Goal: Navigation & Orientation: Find specific page/section

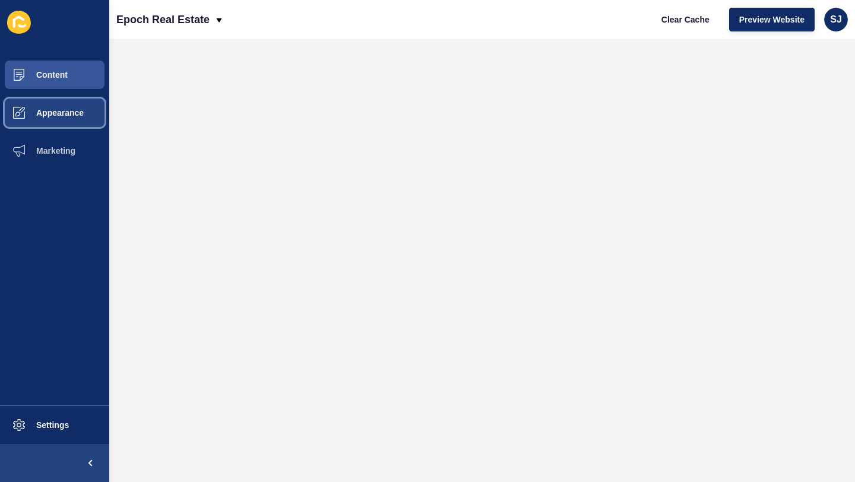
click at [62, 113] on span "Appearance" at bounding box center [41, 113] width 86 height 10
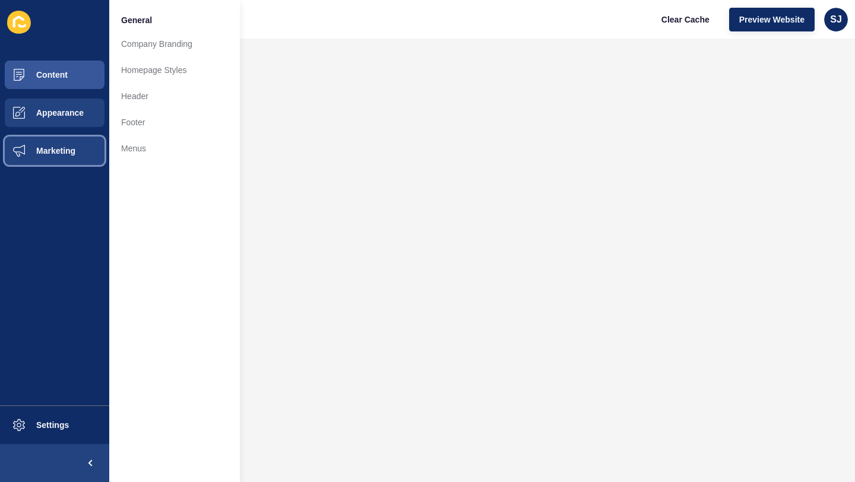
click at [66, 157] on button "Marketing" at bounding box center [54, 151] width 109 height 38
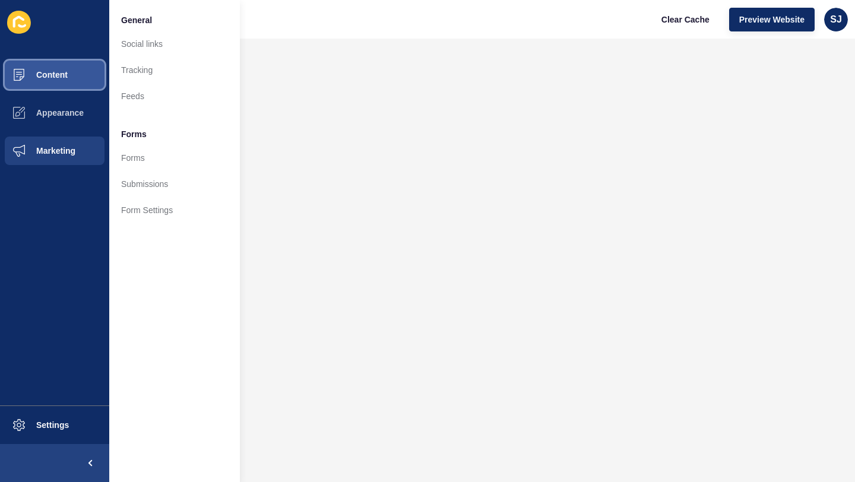
click at [76, 78] on button "Content" at bounding box center [54, 75] width 109 height 38
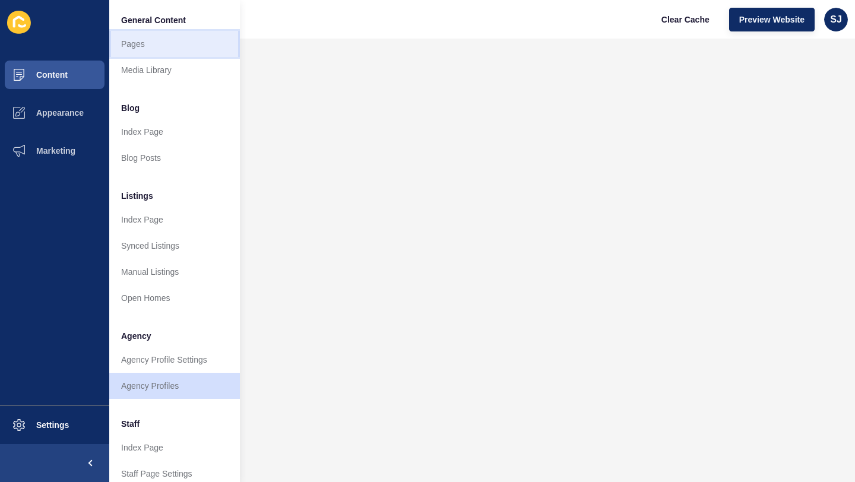
click at [143, 52] on link "Pages" at bounding box center [174, 44] width 131 height 26
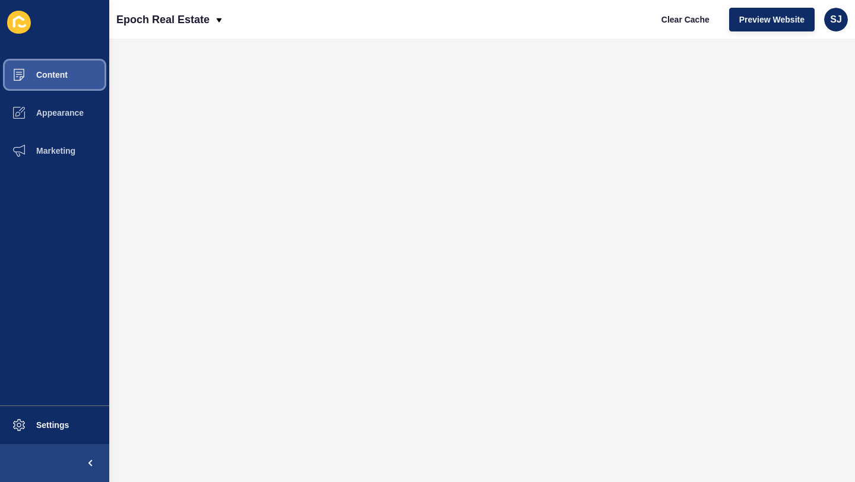
click at [59, 73] on span "Content" at bounding box center [32, 75] width 69 height 10
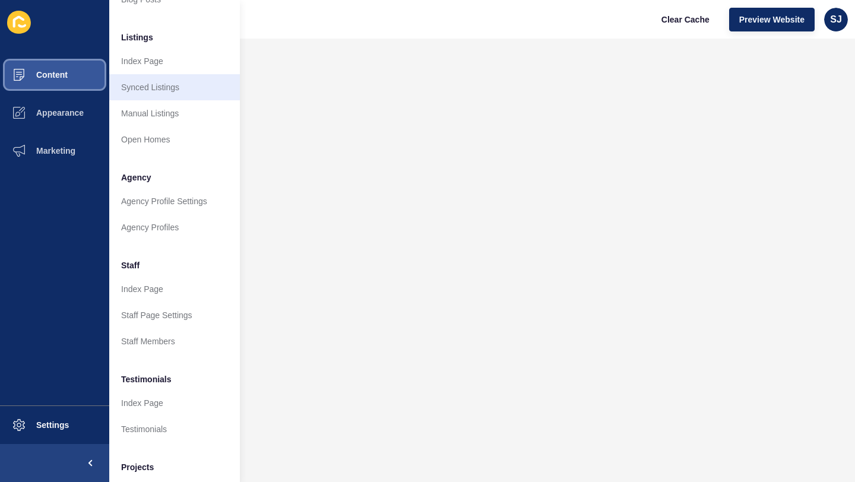
scroll to position [214, 0]
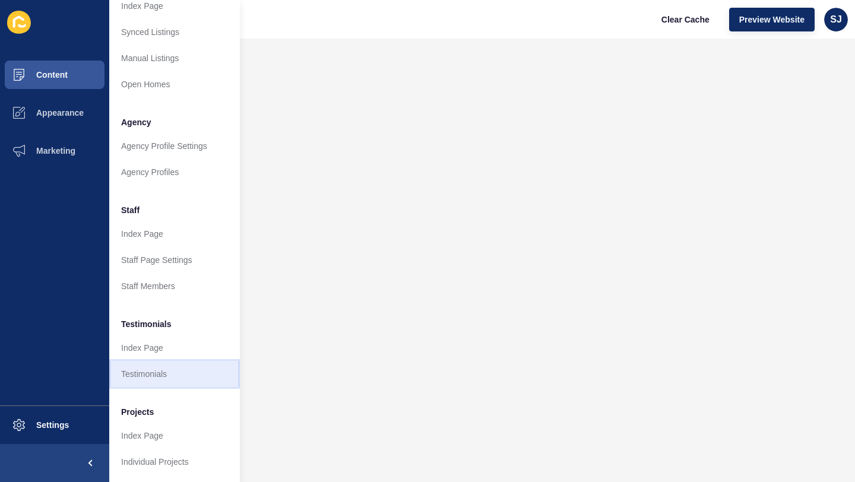
click at [155, 376] on link "Testimonials" at bounding box center [174, 374] width 131 height 26
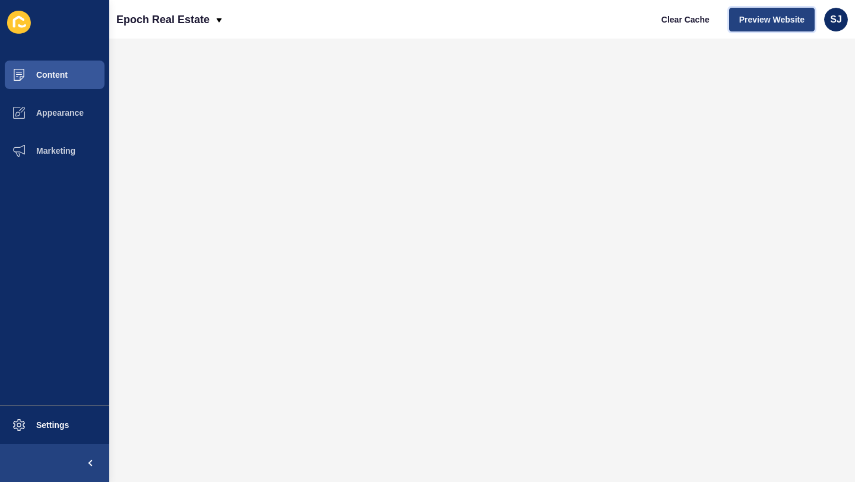
click at [772, 17] on span "Preview Website" at bounding box center [771, 20] width 65 height 12
